Goal: Book appointment/travel/reservation

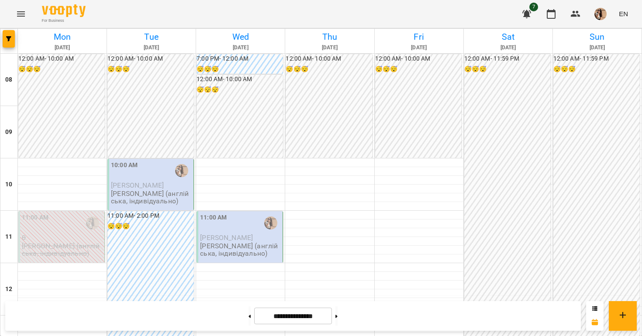
click at [149, 173] on div "10:00 AM" at bounding box center [151, 171] width 81 height 20
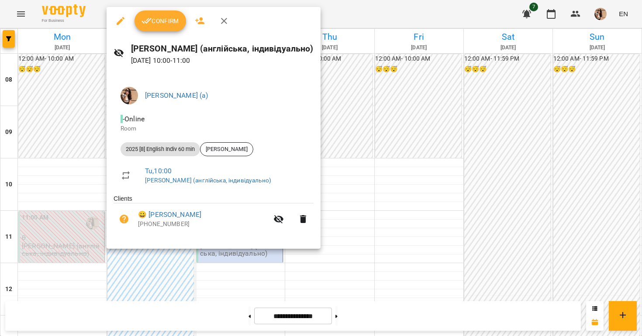
click at [158, 27] on button "Confirm" at bounding box center [161, 20] width 52 height 21
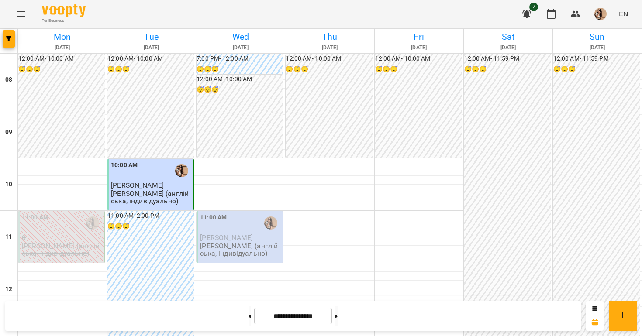
scroll to position [299, 0]
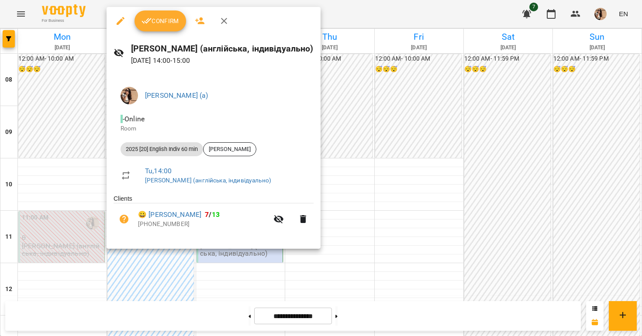
click at [148, 14] on button "Confirm" at bounding box center [161, 20] width 52 height 21
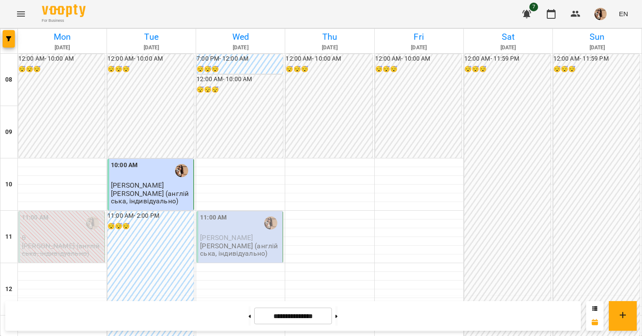
scroll to position [471, 0]
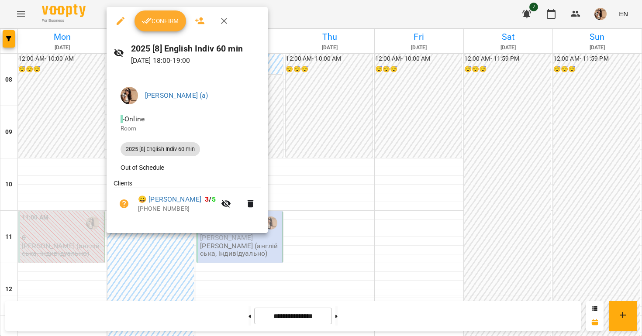
click at [154, 29] on button "Confirm" at bounding box center [161, 20] width 52 height 21
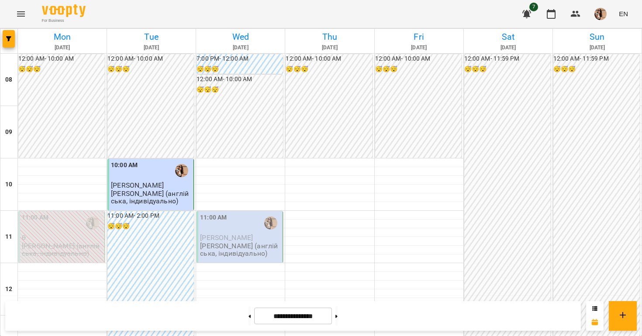
scroll to position [66, 0]
click at [244, 234] on span "[PERSON_NAME]" at bounding box center [226, 238] width 53 height 8
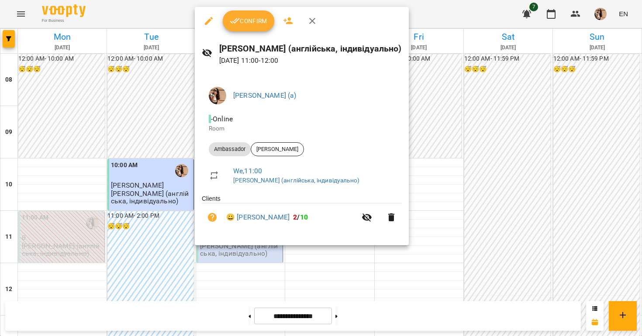
click at [252, 17] on span "Confirm" at bounding box center [249, 21] width 38 height 10
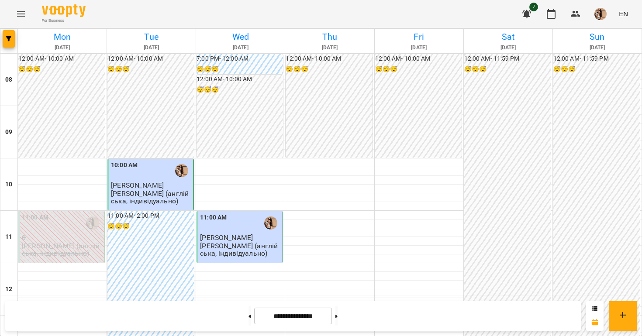
scroll to position [433, 0]
